Goal: Information Seeking & Learning: Find specific fact

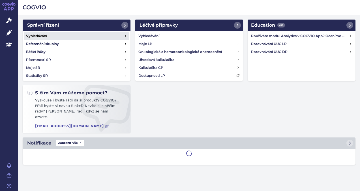
drag, startPoint x: 0, startPoint y: 0, endPoint x: 44, endPoint y: 36, distance: 56.8
click at [44, 36] on h4 "Vyhledávání" at bounding box center [36, 36] width 21 height 6
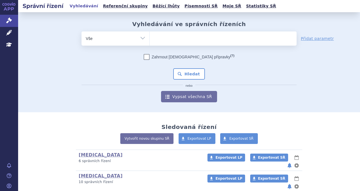
click at [191, 40] on ul at bounding box center [223, 37] width 147 height 12
click at [150, 40] on select at bounding box center [150, 38] width 0 height 14
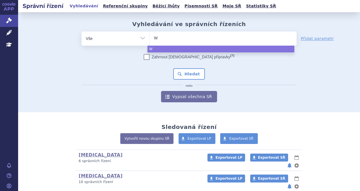
type input "Wo"
type input "Wor"
type input "Work"
type input "Workv"
type input "Workvi"
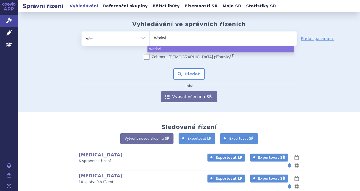
type input "Workviv"
type input "Workvivo"
select select "Workvivo"
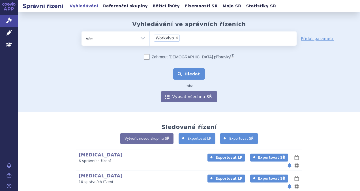
click at [191, 73] on button "Hledat" at bounding box center [189, 73] width 32 height 11
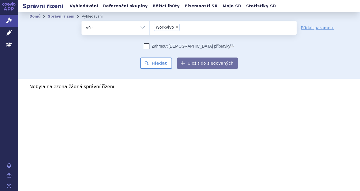
click at [176, 28] on span "×" at bounding box center [176, 26] width 3 height 3
click at [150, 28] on select "Workvivo" at bounding box center [150, 27] width 0 height 14
select select
type input "po"
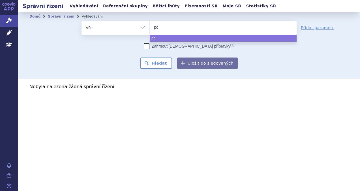
type input "pom"
type input "pomal"
type input "pomalid"
type input "pomalidom"
type input "pomalidomi"
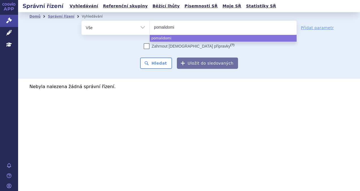
type input "pomalidomid"
select select "pomalidomid"
click at [160, 65] on button "Hledat" at bounding box center [156, 63] width 32 height 11
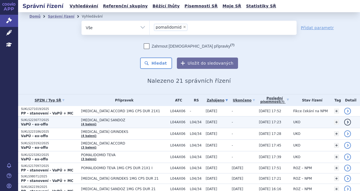
click at [112, 122] on td "POMALIDOMIDE SANDOZ (4 balení)" at bounding box center [122, 122] width 89 height 12
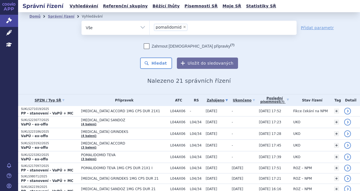
click at [183, 26] on span "×" at bounding box center [184, 26] width 3 height 3
click at [150, 26] on select "pomalidomid" at bounding box center [150, 27] width 0 height 14
select select
click at [181, 26] on ul at bounding box center [223, 27] width 147 height 12
click at [150, 26] on select "pomalidomid" at bounding box center [150, 27] width 0 height 14
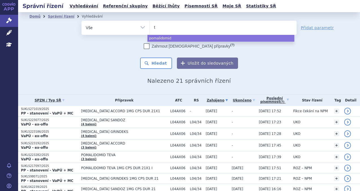
type input "ta"
type input "tal"
type input "talv"
type input "talve"
type input "talvey"
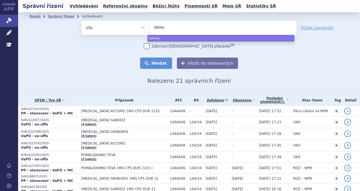
select select "talvey"
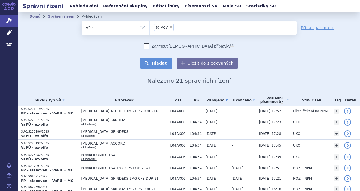
click at [165, 63] on button "Hledat" at bounding box center [156, 63] width 32 height 11
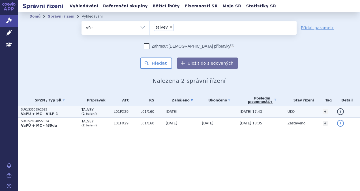
click at [186, 112] on td "[DATE]" at bounding box center [181, 112] width 36 height 12
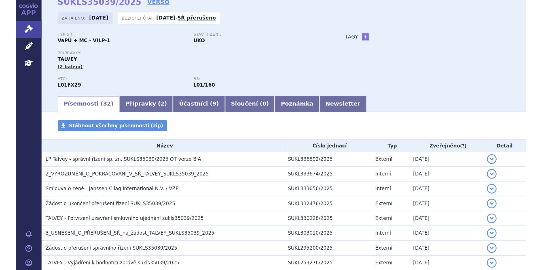
scroll to position [28, 0]
